Goal: Task Accomplishment & Management: Manage account settings

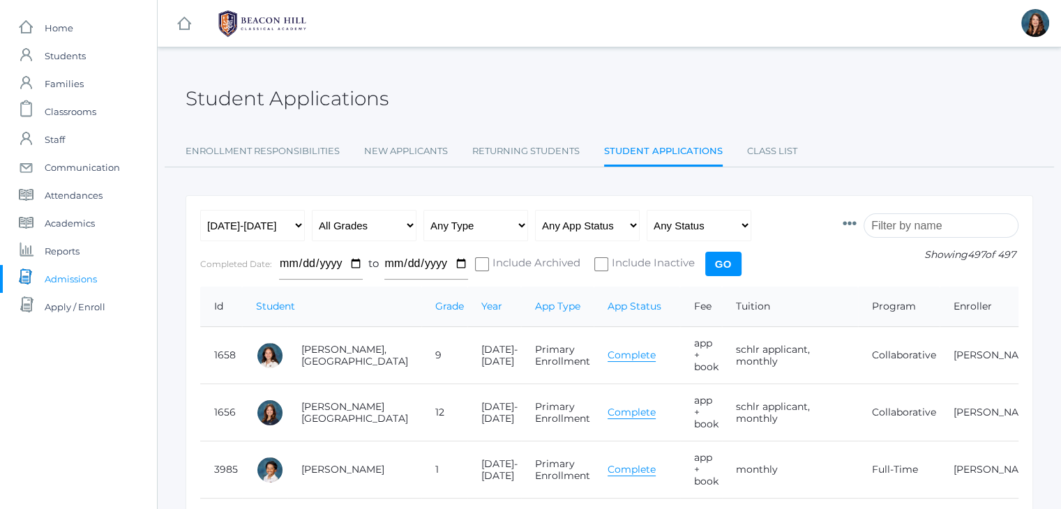
click at [920, 217] on input "search" at bounding box center [941, 226] width 155 height 24
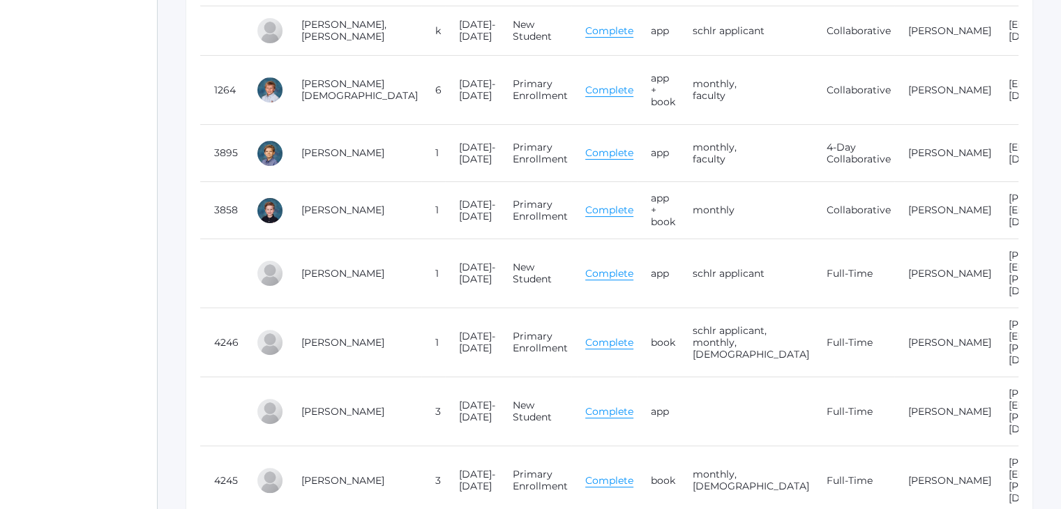
scroll to position [424, 0]
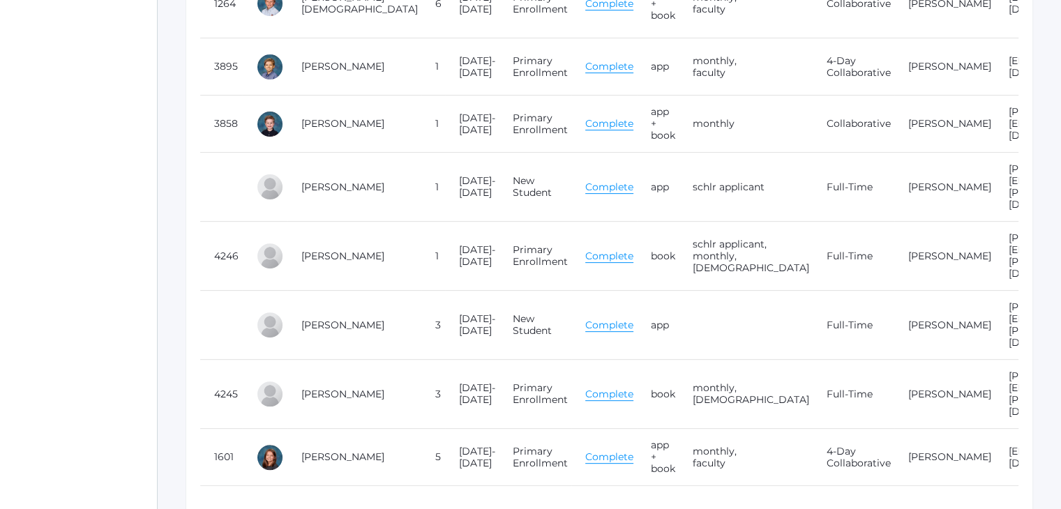
click at [585, 388] on link "Complete" at bounding box center [609, 394] width 48 height 13
click at [585, 319] on link "Complete" at bounding box center [609, 325] width 48 height 13
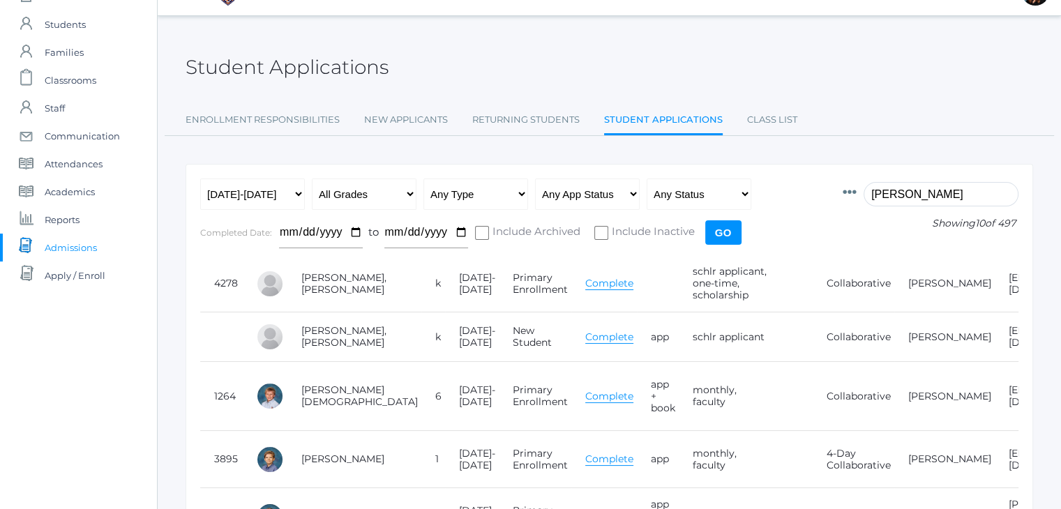
scroll to position [27, 0]
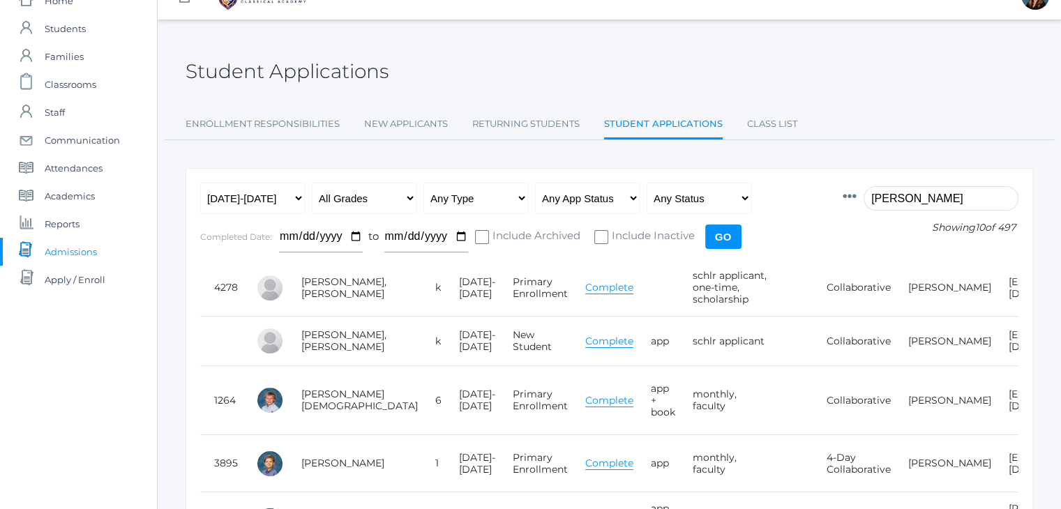
click at [897, 199] on input "smith" at bounding box center [941, 198] width 155 height 24
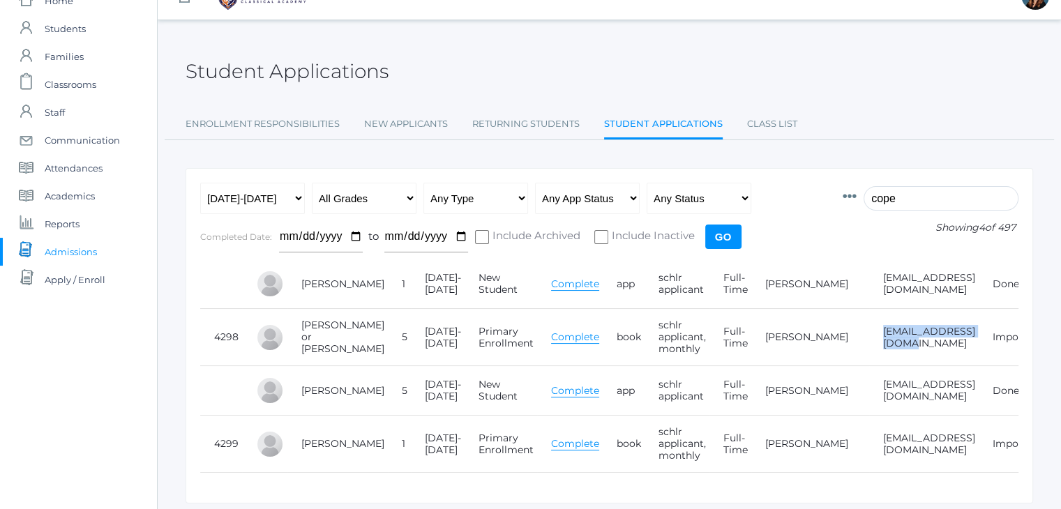
drag, startPoint x: 915, startPoint y: 344, endPoint x: 808, endPoint y: 335, distance: 107.8
click at [869, 335] on td "[EMAIL_ADDRESS][DOMAIN_NAME]" at bounding box center [924, 337] width 110 height 57
copy td "[EMAIL_ADDRESS][DOMAIN_NAME]"
click at [894, 200] on input "cope" at bounding box center [941, 198] width 155 height 24
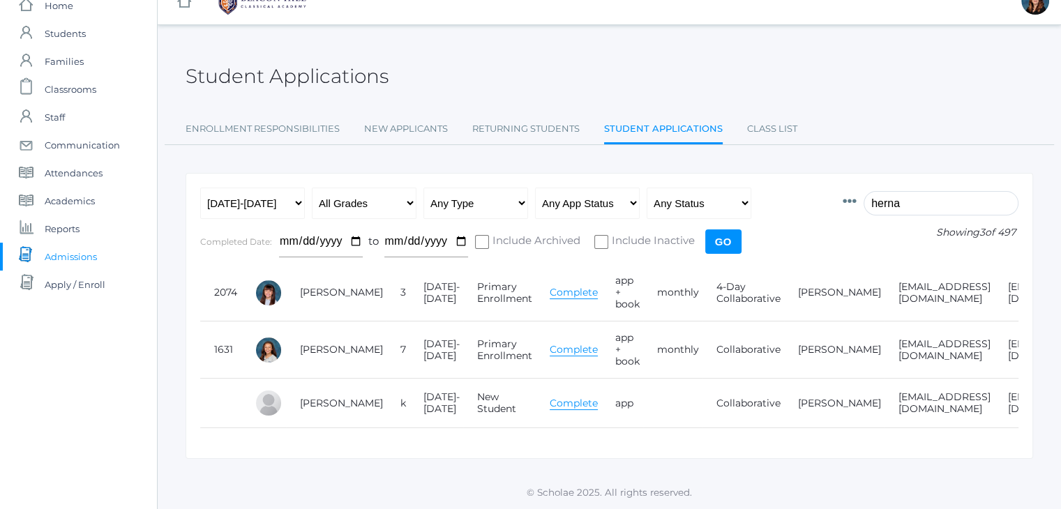
click at [896, 196] on input "herna" at bounding box center [941, 203] width 155 height 24
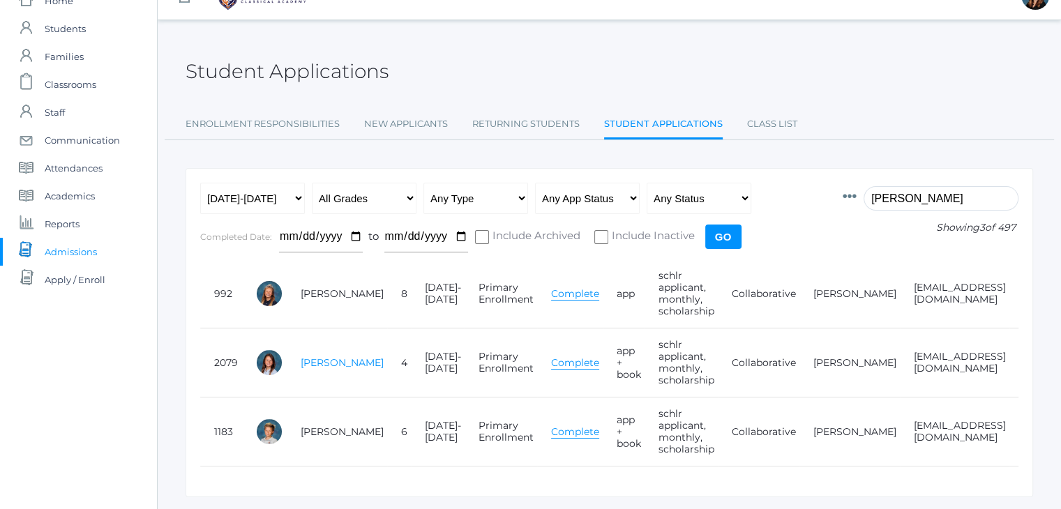
type input "oram"
click at [322, 364] on link "[PERSON_NAME]" at bounding box center [342, 363] width 83 height 13
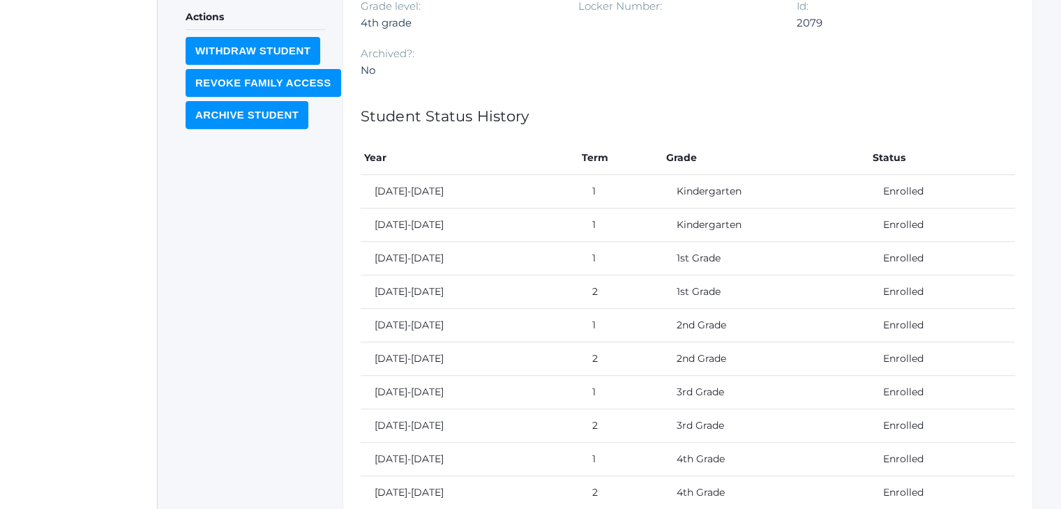
scroll to position [645, 0]
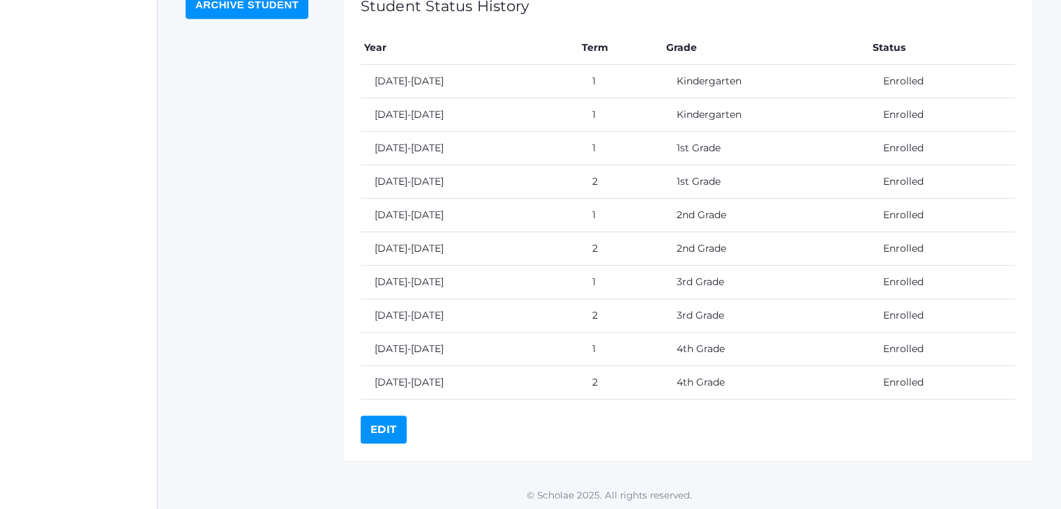
click at [392, 428] on link "Edit" at bounding box center [384, 430] width 46 height 28
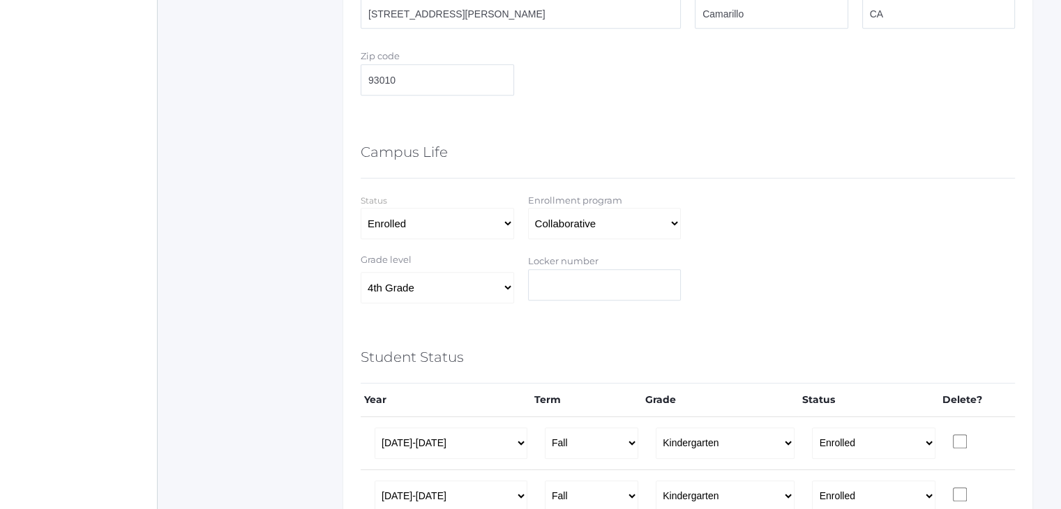
scroll to position [790, 0]
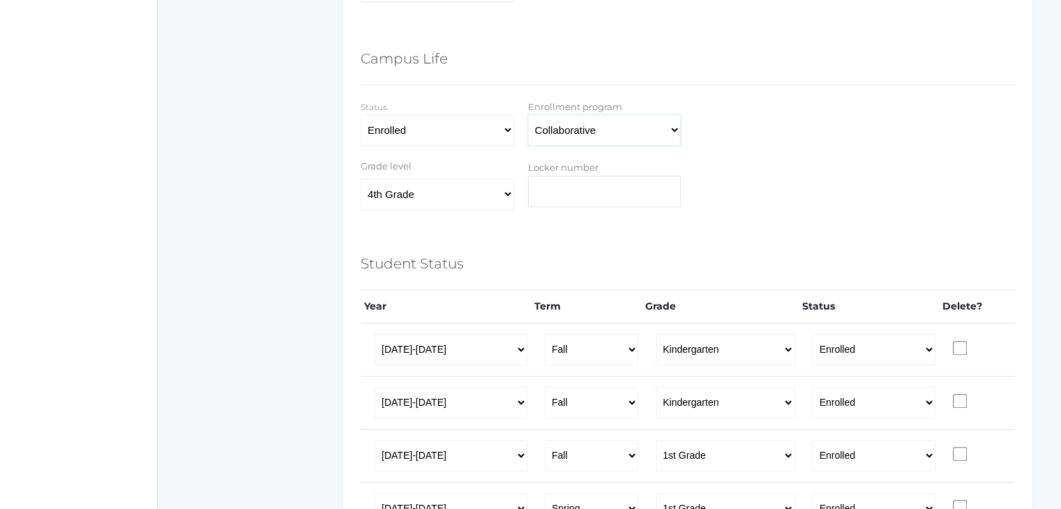
click at [639, 127] on select "Full-Time 4-Day Collaborative Collaborative Affiliate" at bounding box center [605, 129] width 154 height 31
select select "4-Day Collaborative"
click at [528, 114] on select "Full-Time 4-Day Collaborative Collaborative Affiliate" at bounding box center [605, 129] width 154 height 31
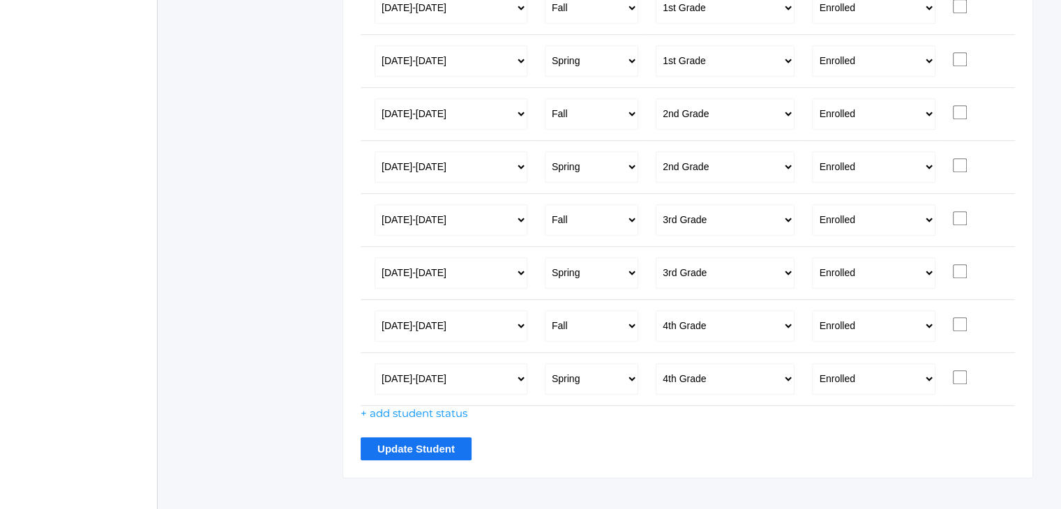
scroll to position [1255, 0]
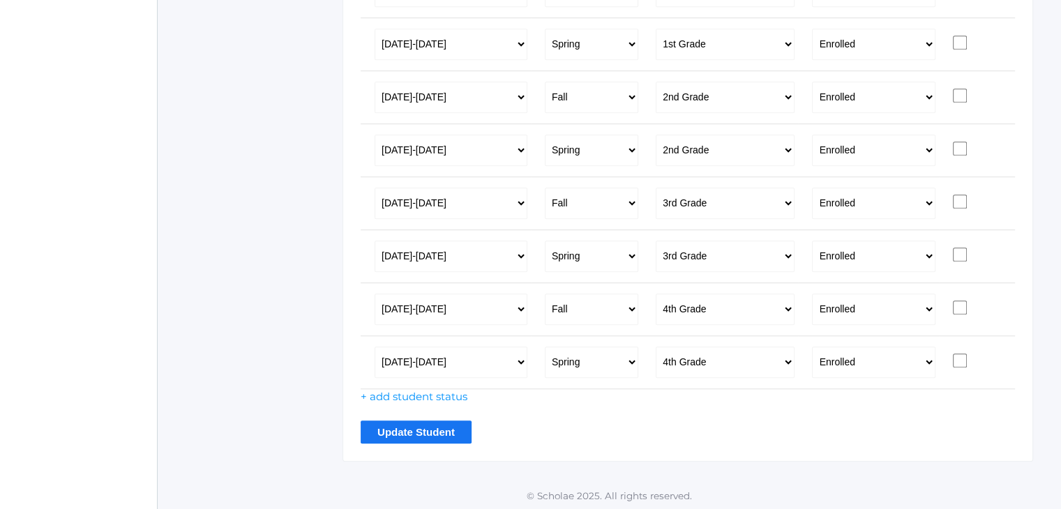
click at [398, 435] on input "Update Student" at bounding box center [416, 432] width 111 height 23
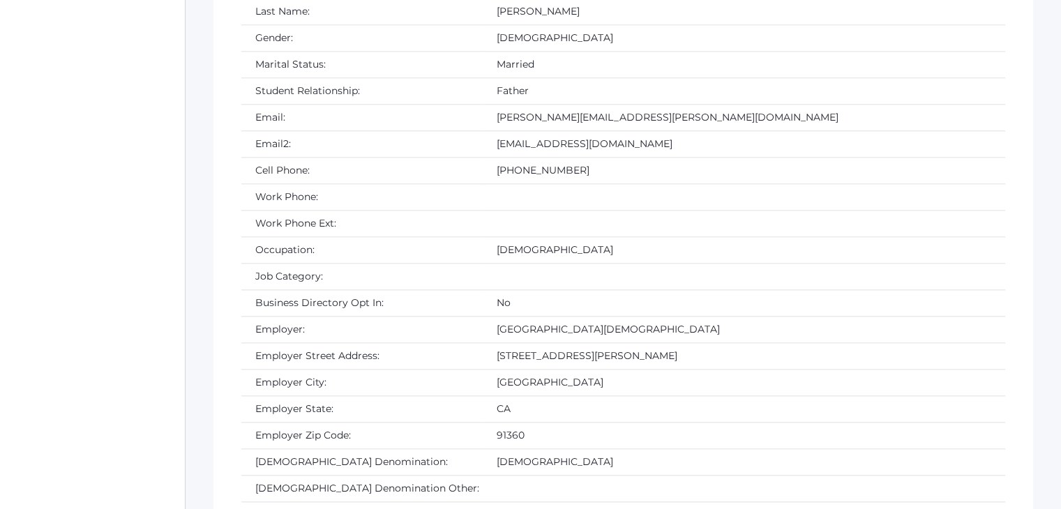
scroll to position [1581, 0]
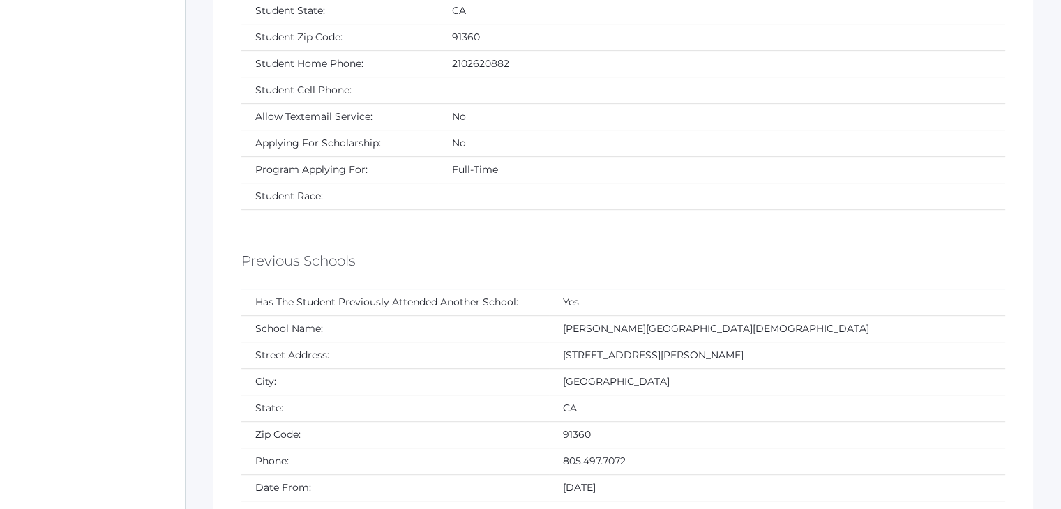
scroll to position [675, 0]
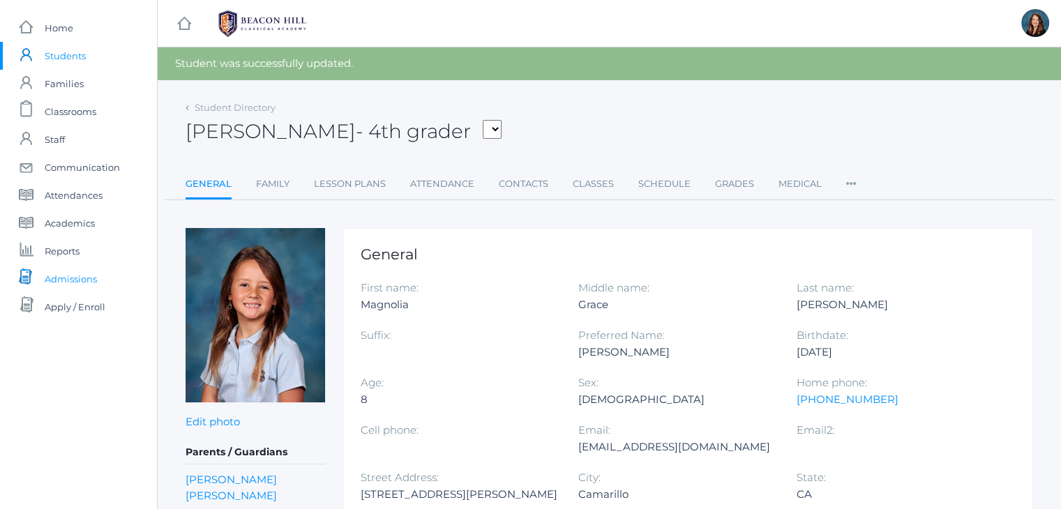
click at [62, 277] on span "Admissions" at bounding box center [71, 279] width 52 height 28
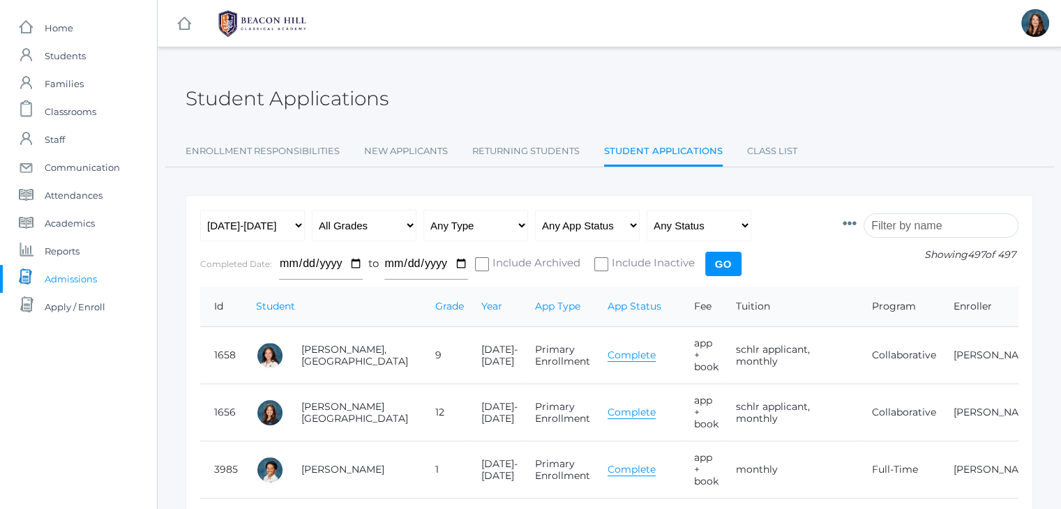
click at [917, 221] on input "search" at bounding box center [941, 226] width 155 height 24
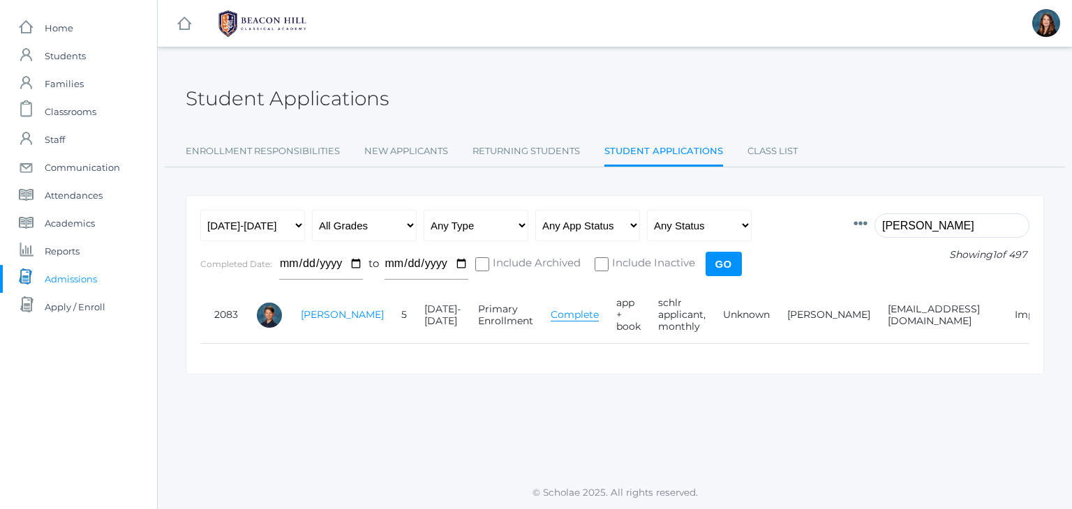
type input "[PERSON_NAME]"
click at [318, 308] on link "[PERSON_NAME]" at bounding box center [342, 314] width 83 height 13
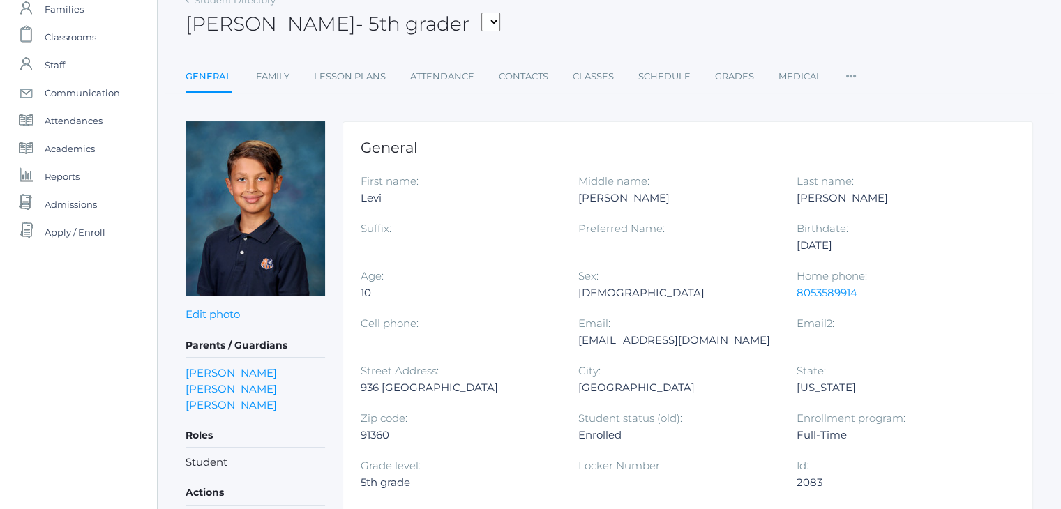
scroll to position [75, 0]
click at [81, 201] on span "Admissions" at bounding box center [71, 204] width 52 height 28
